Goal: Check status: Check status

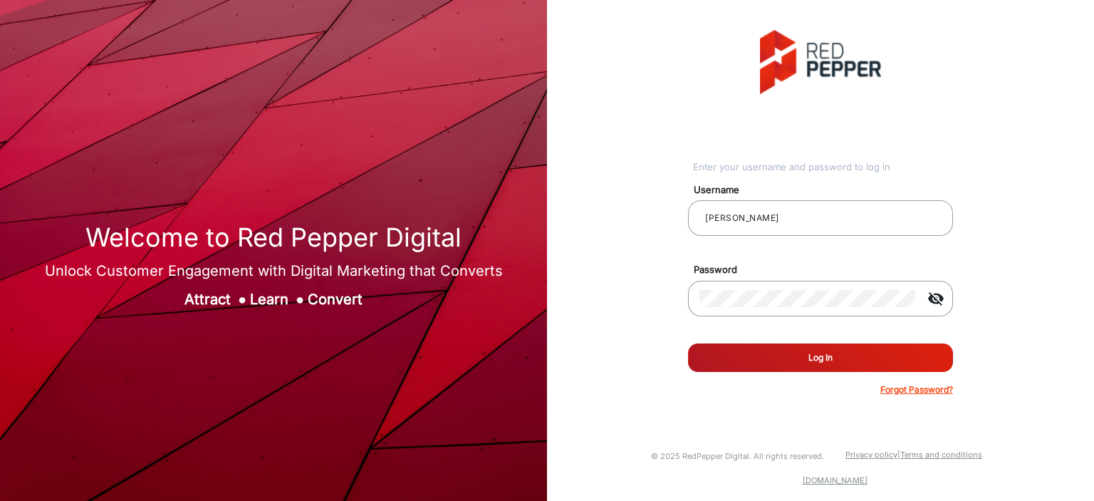
click at [797, 350] on button "Log In" at bounding box center [820, 357] width 265 height 28
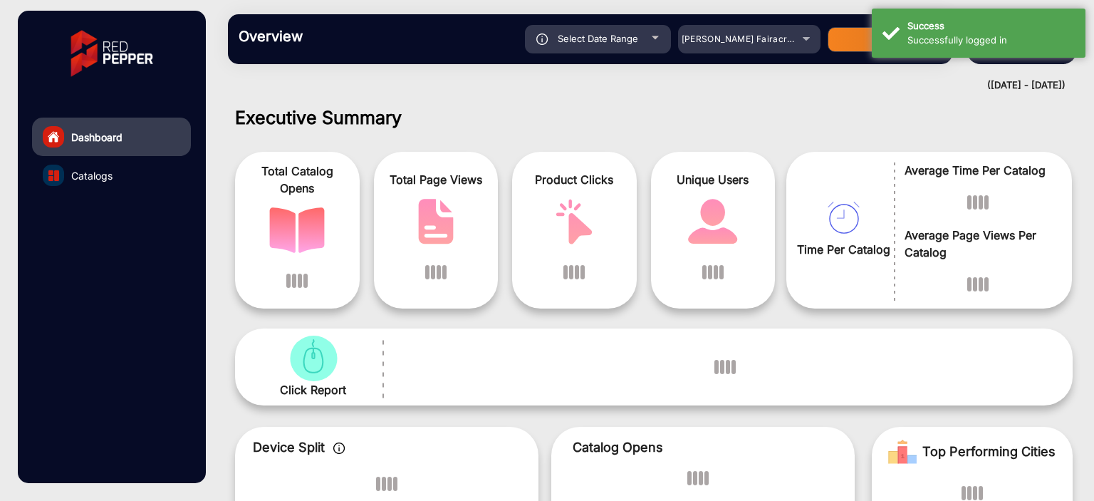
scroll to position [11, 0]
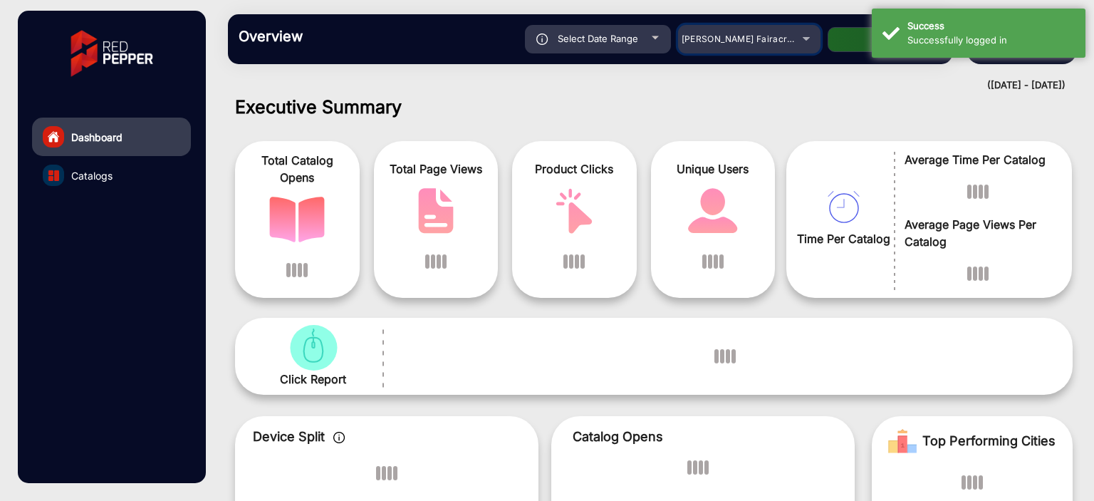
click at [787, 39] on div "[PERSON_NAME] Fairacre Farms" at bounding box center [739, 39] width 114 height 17
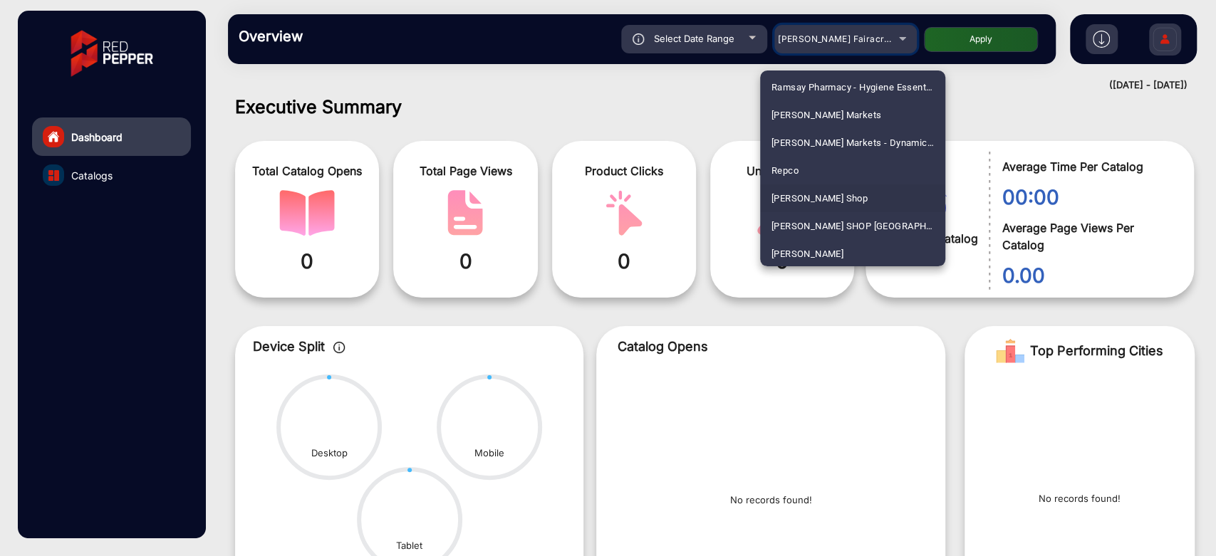
scroll to position [3448, 0]
click at [823, 221] on span "[PERSON_NAME] SHOP [GEOGRAPHIC_DATA]" at bounding box center [852, 226] width 162 height 28
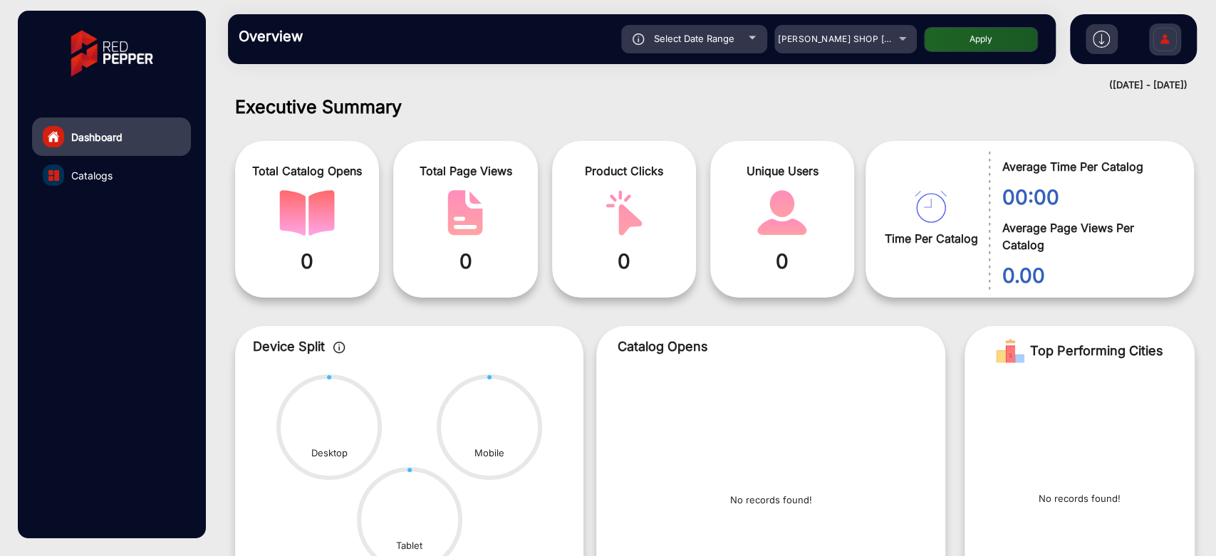
click at [724, 49] on div "Select Date Range" at bounding box center [694, 39] width 146 height 28
type input "[DATE]"
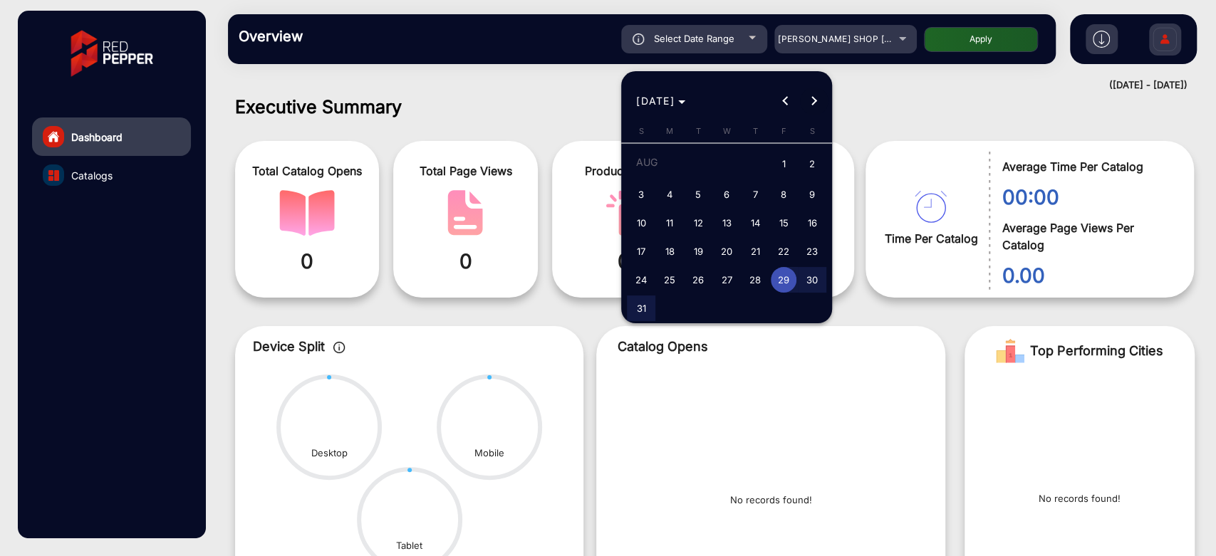
click at [815, 101] on button "Next month" at bounding box center [814, 101] width 28 height 28
click at [747, 191] on span "4" at bounding box center [755, 191] width 26 height 26
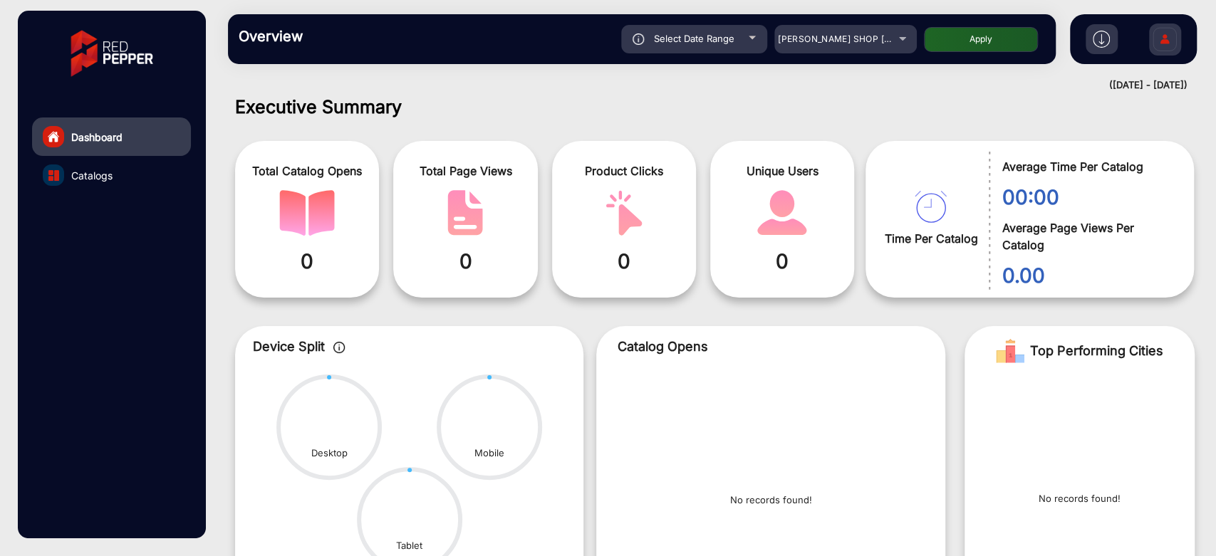
type input "[DATE]"
click at [972, 33] on button "Apply" at bounding box center [981, 39] width 114 height 25
type input "[DATE]"
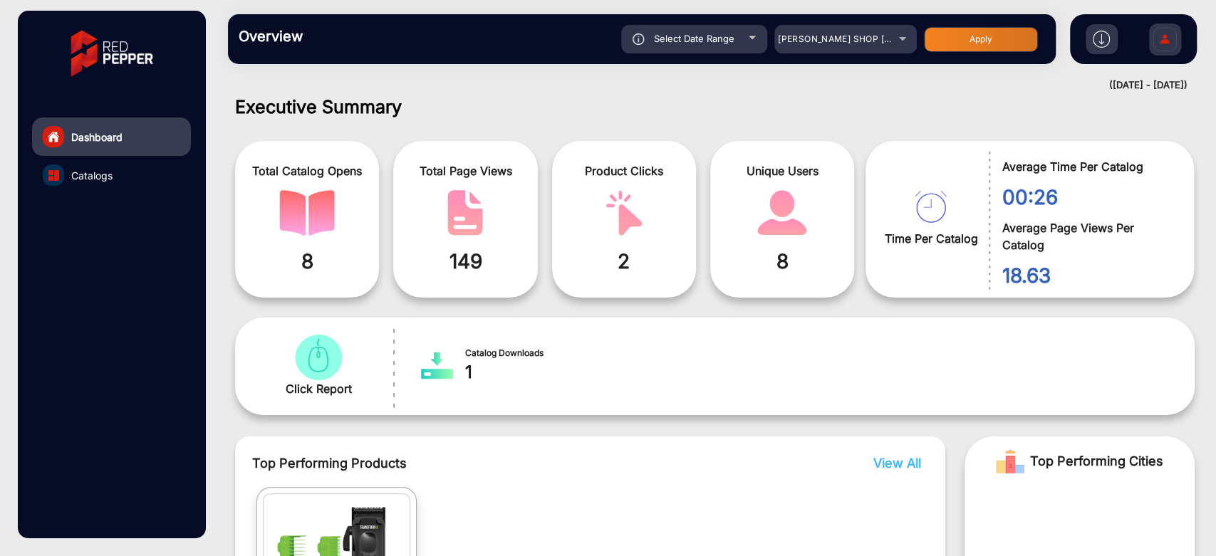
click at [479, 264] on span "149" at bounding box center [465, 261] width 123 height 30
click at [541, 282] on div "Total Catalog Opens 8 Total Page Views 149 Product Clicks 2 Unique Users 8" at bounding box center [550, 219] width 630 height 171
click at [451, 256] on span "149" at bounding box center [465, 261] width 123 height 30
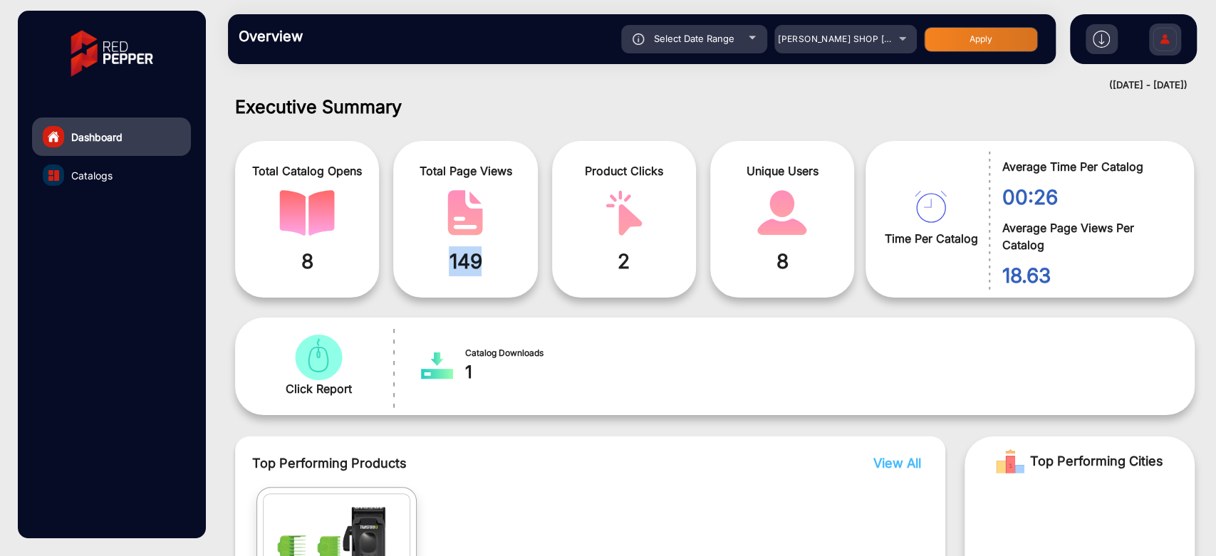
click at [451, 256] on span "149" at bounding box center [465, 261] width 123 height 30
click at [544, 291] on div "Total Catalog Opens 8 Total Page Views 149 Product Clicks 2 Unique Users 8" at bounding box center [550, 219] width 630 height 171
click at [475, 259] on span "149" at bounding box center [465, 261] width 123 height 30
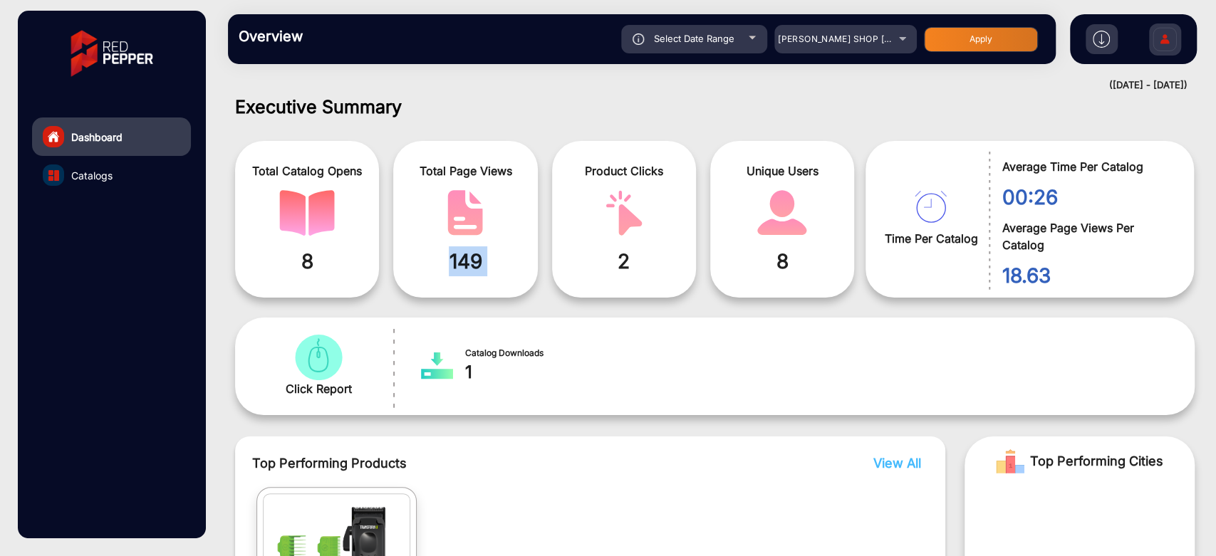
click at [475, 259] on span "149" at bounding box center [465, 261] width 123 height 30
click at [565, 294] on div "Product Clicks 2" at bounding box center [624, 219] width 144 height 157
click at [475, 259] on span "149" at bounding box center [465, 261] width 123 height 30
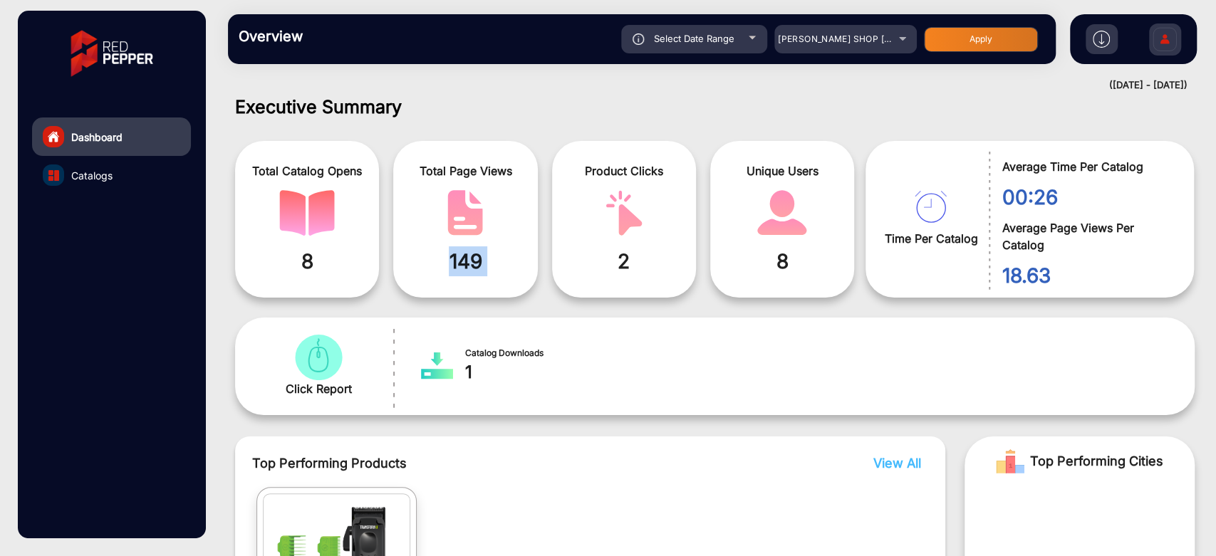
click at [475, 259] on span "149" at bounding box center [465, 261] width 123 height 30
click at [467, 269] on span "149" at bounding box center [465, 261] width 123 height 30
click at [872, 50] on mat-select "[PERSON_NAME] SHOP [GEOGRAPHIC_DATA]" at bounding box center [845, 39] width 142 height 28
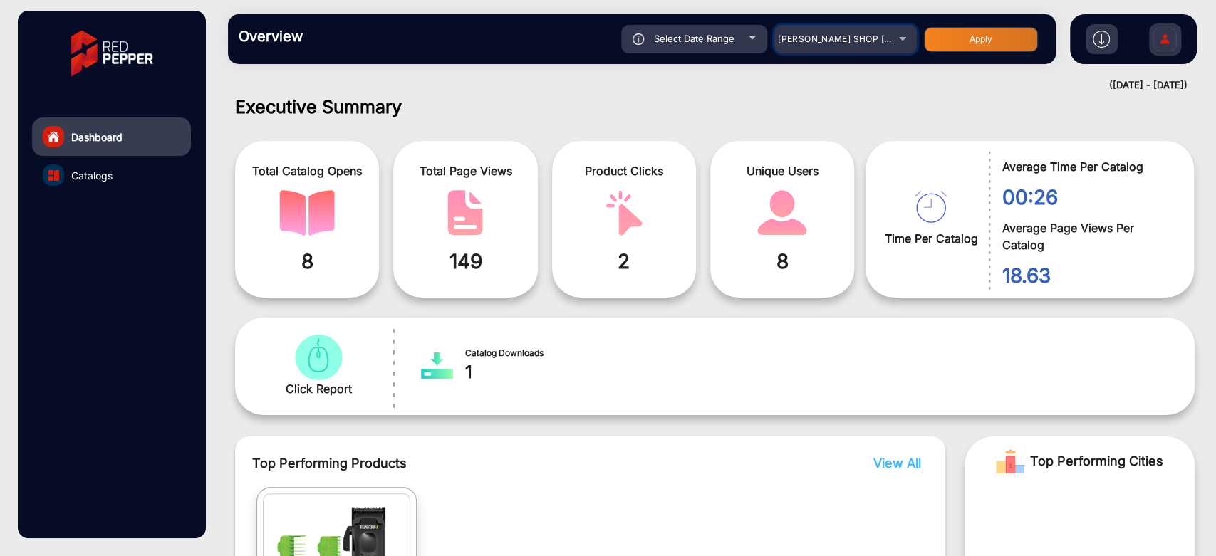
click at [874, 46] on div "[PERSON_NAME] SHOP [GEOGRAPHIC_DATA]" at bounding box center [835, 39] width 114 height 17
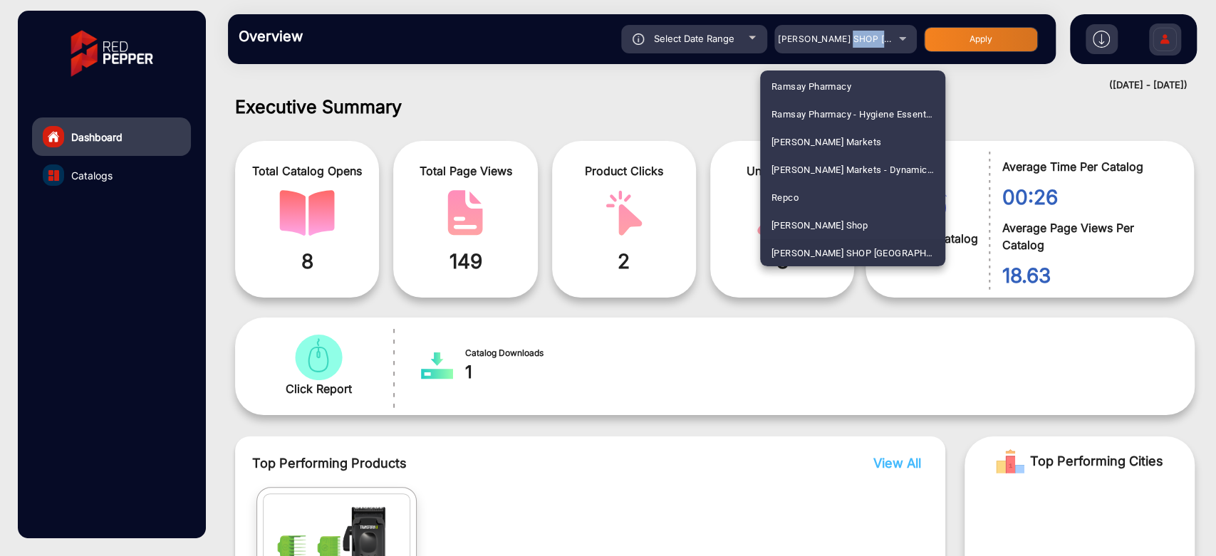
click at [659, 118] on div at bounding box center [608, 278] width 1216 height 556
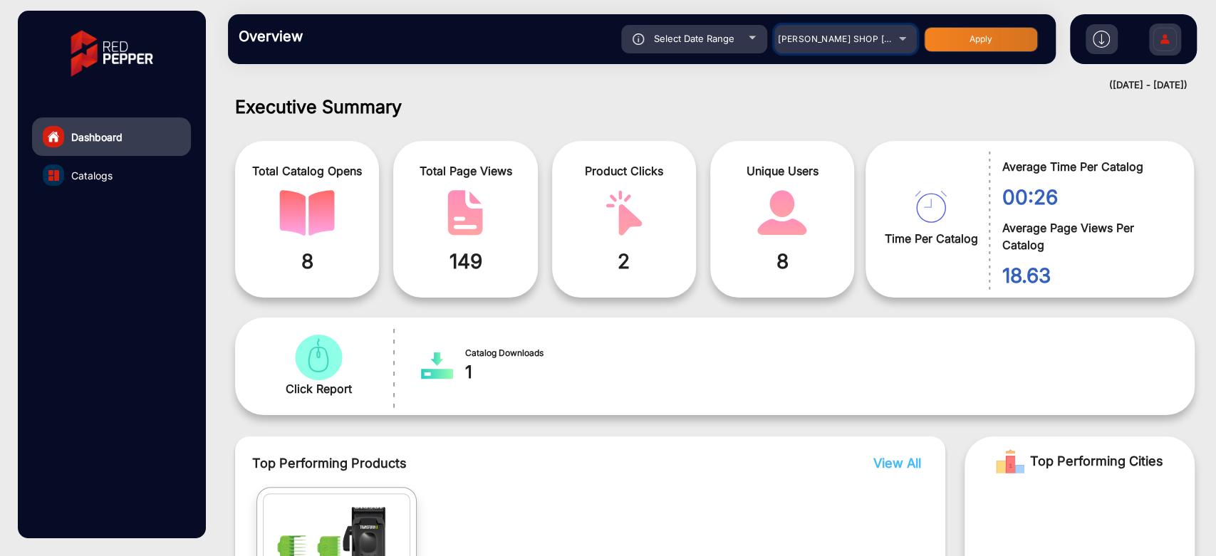
click at [842, 39] on span "[PERSON_NAME] SHOP [GEOGRAPHIC_DATA]" at bounding box center [875, 38] width 195 height 11
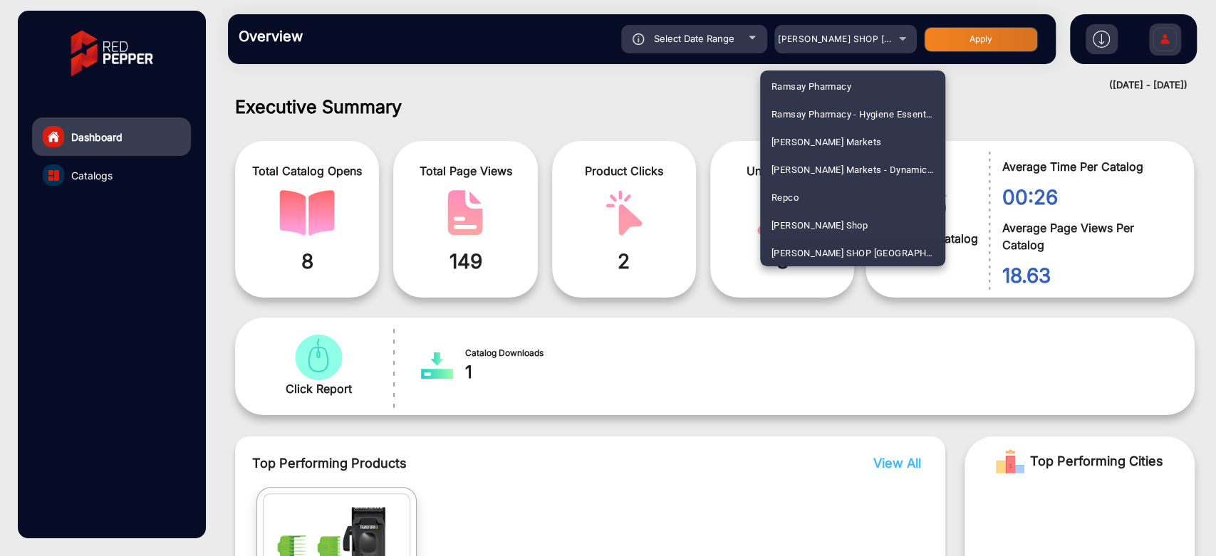
click at [596, 178] on div at bounding box center [608, 278] width 1216 height 556
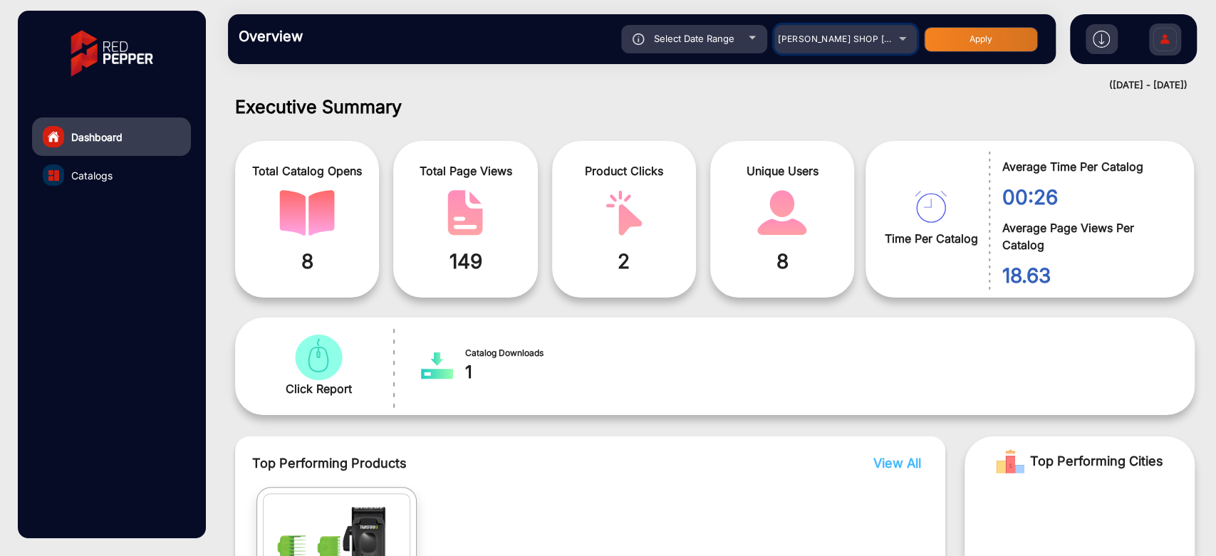
click at [882, 48] on mat-select "[PERSON_NAME] SHOP [GEOGRAPHIC_DATA]" at bounding box center [845, 39] width 142 height 28
click at [746, 36] on div "Select Date Range" at bounding box center [694, 39] width 146 height 28
type input "[DATE]"
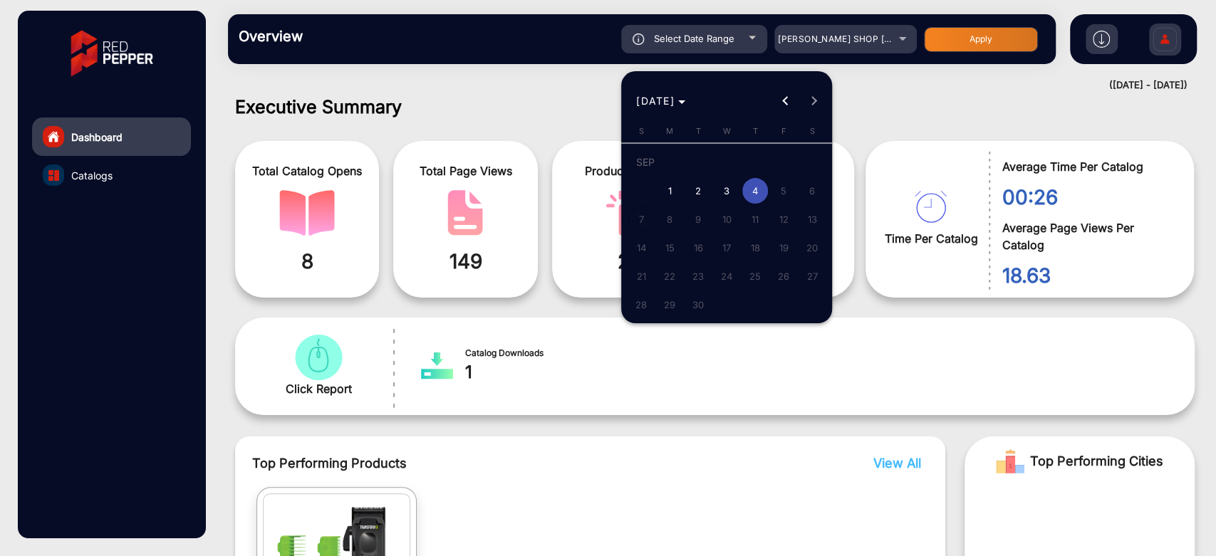
click at [725, 196] on span "3" at bounding box center [727, 191] width 26 height 26
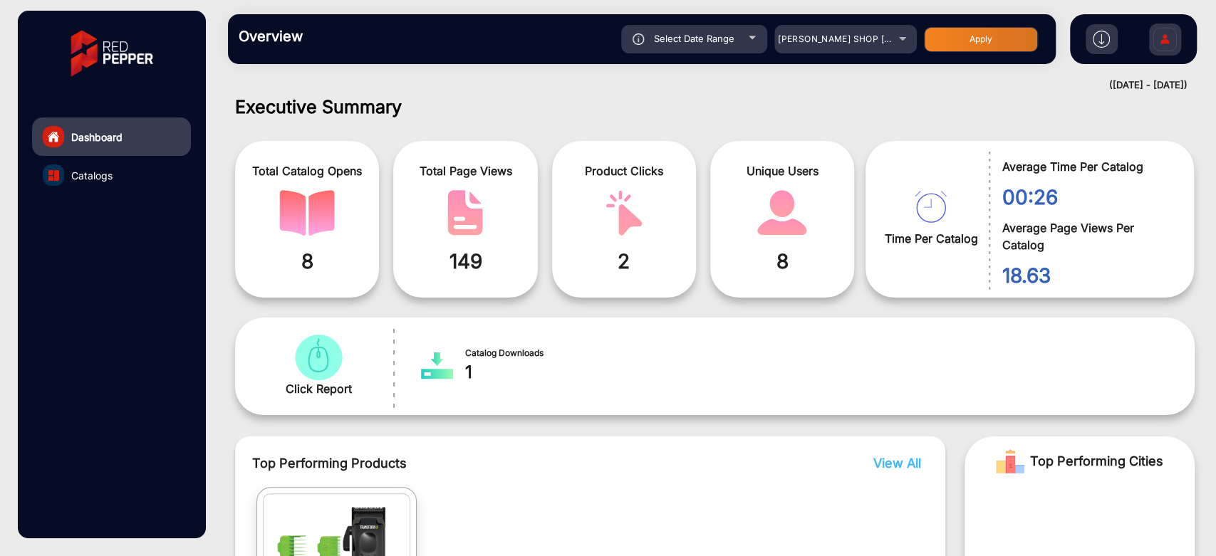
type input "[DATE]"
click at [956, 36] on button "Apply" at bounding box center [981, 39] width 114 height 25
type input "[DATE]"
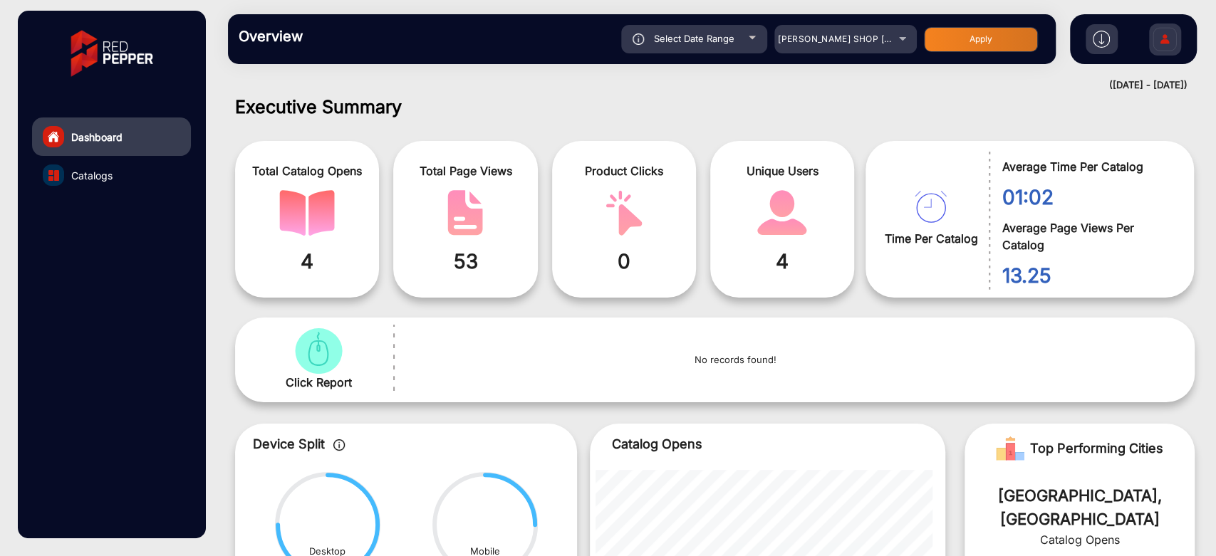
click at [736, 45] on div "Select Date Range" at bounding box center [694, 39] width 146 height 28
type input "[DATE]"
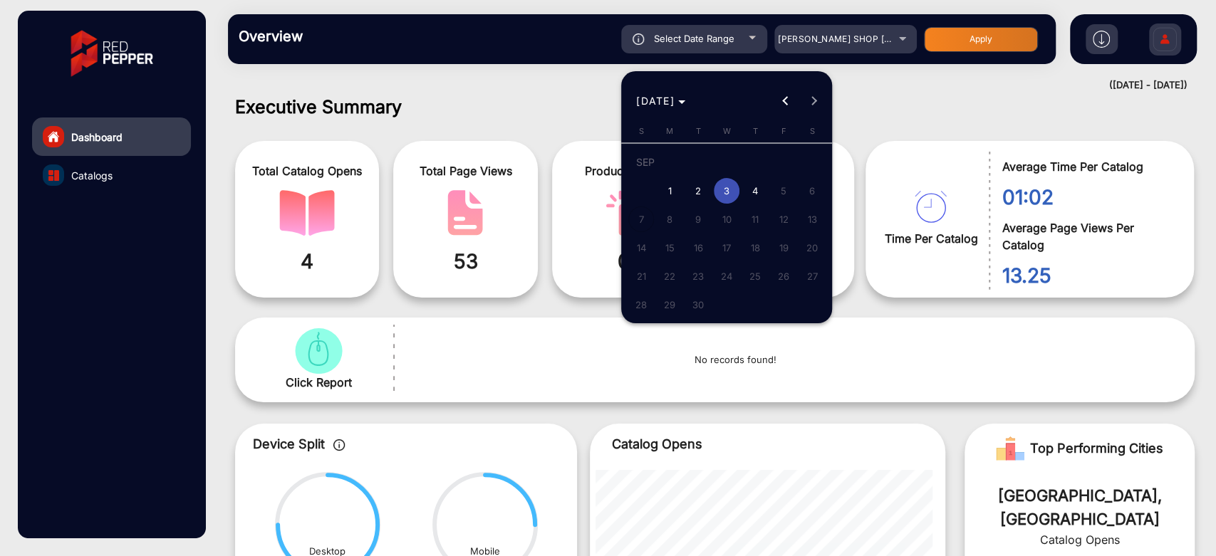
click at [751, 194] on span "4" at bounding box center [755, 191] width 26 height 26
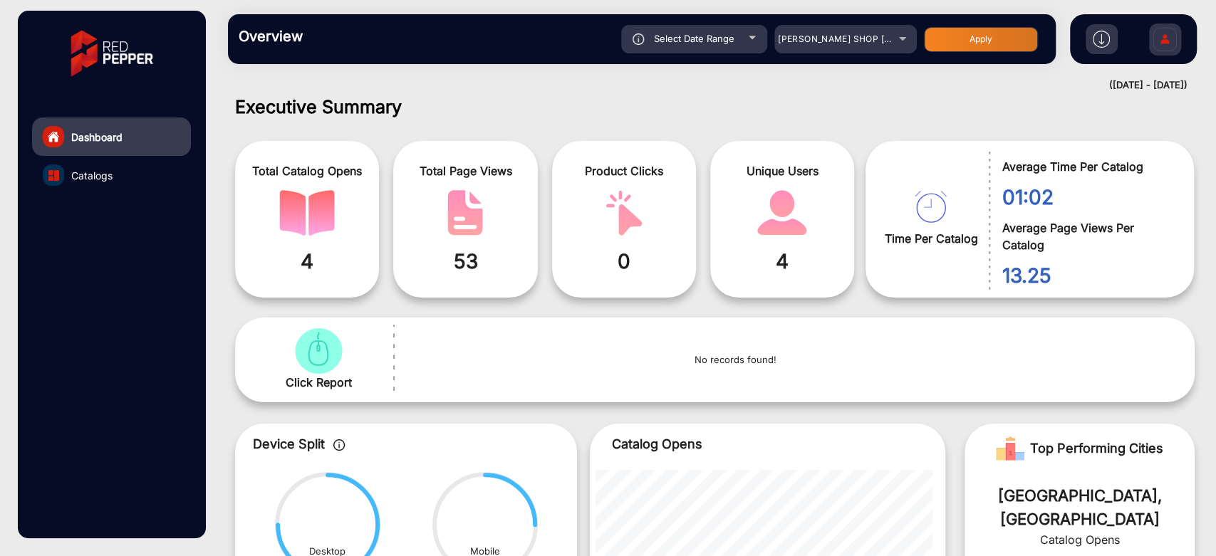
type input "[DATE]"
click at [967, 41] on button "Apply" at bounding box center [981, 39] width 114 height 25
type input "[DATE]"
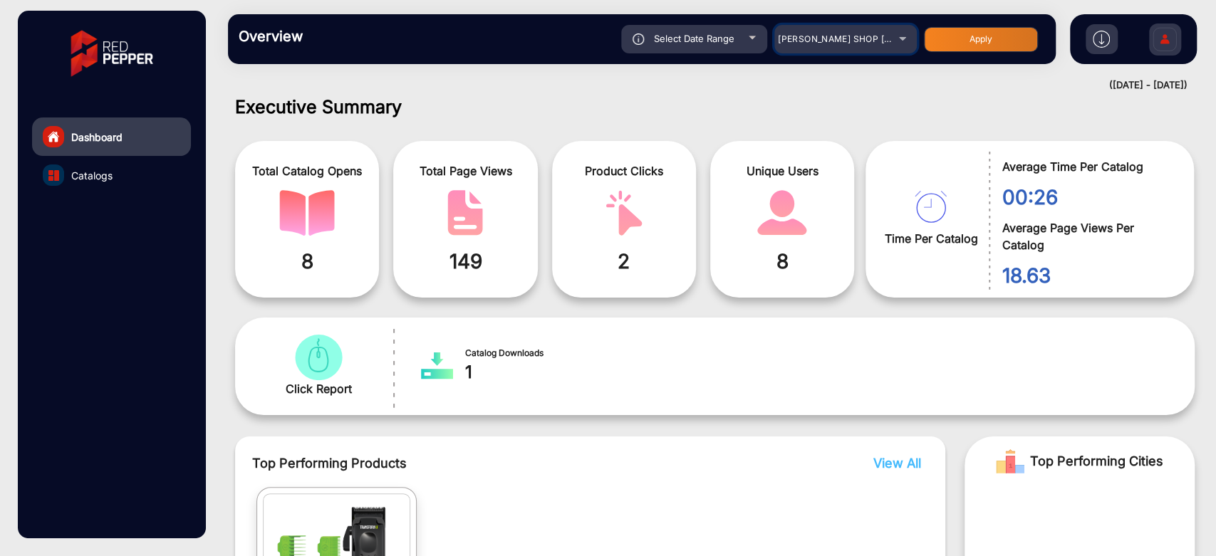
click at [860, 38] on span "[PERSON_NAME] SHOP [GEOGRAPHIC_DATA]" at bounding box center [875, 38] width 195 height 11
